Goal: Task Accomplishment & Management: Use online tool/utility

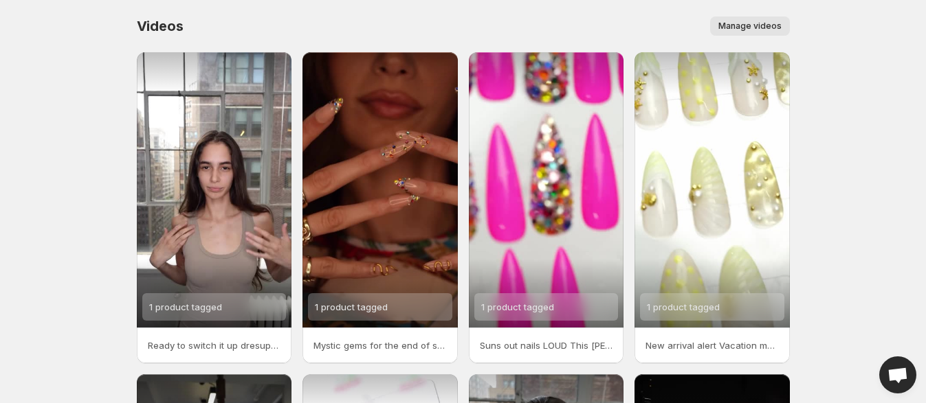
click at [760, 30] on span "Manage videos" at bounding box center [749, 26] width 63 height 11
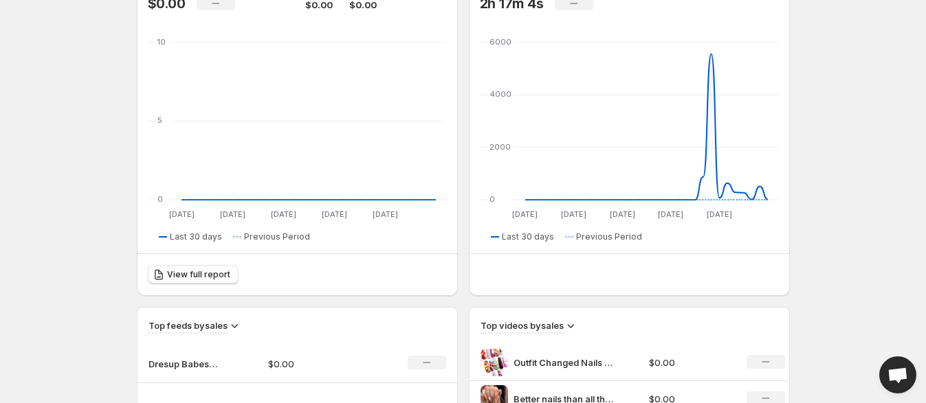
scroll to position [343, 0]
